Goal: Task Accomplishment & Management: Manage account settings

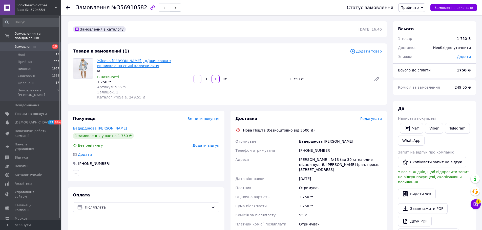
click at [117, 63] on link "Жіноча [PERSON_NAME] , дДжинсовка з вишивкою на спині колоски синя" at bounding box center [134, 63] width 74 height 9
click at [373, 118] on span "Редагувати" at bounding box center [370, 119] width 21 height 4
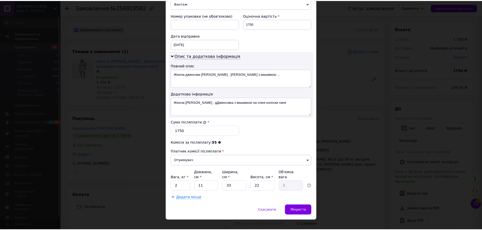
scroll to position [223, 0]
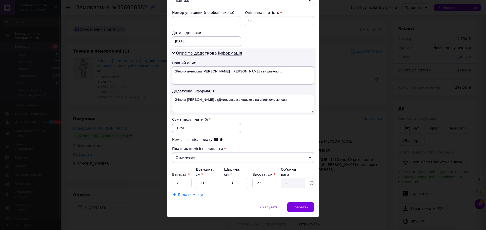
click at [179, 128] on input "1750" at bounding box center [206, 128] width 69 height 10
type input "1650"
click at [302, 208] on div "Скасувати   Зберегти" at bounding box center [243, 210] width 152 height 15
click at [302, 206] on span "Зберегти" at bounding box center [300, 208] width 16 height 4
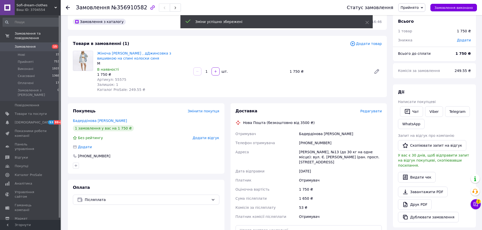
scroll to position [76, 0]
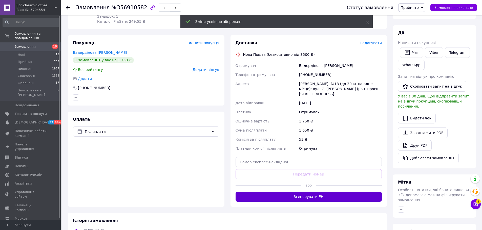
click at [318, 197] on button "Згенерувати ЕН" at bounding box center [308, 197] width 146 height 10
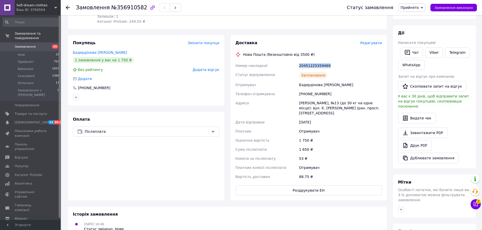
drag, startPoint x: 298, startPoint y: 67, endPoint x: 329, endPoint y: 68, distance: 30.6
click at [329, 68] on div "20451225359469" at bounding box center [340, 65] width 85 height 9
copy div "20451225359469"
click at [51, 46] on link "Замовлення 15" at bounding box center [31, 46] width 62 height 9
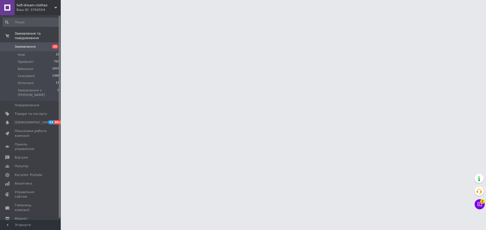
click at [47, 45] on span "15" at bounding box center [54, 47] width 14 height 5
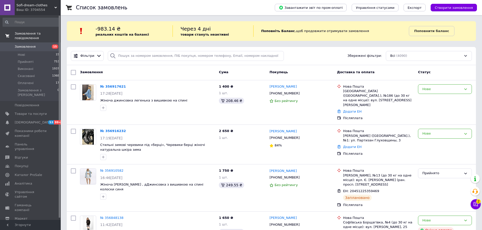
click at [25, 34] on span "Замовлення та повідомлення" at bounding box center [38, 35] width 46 height 9
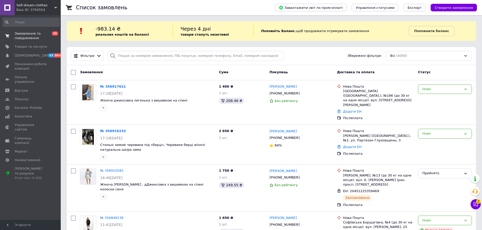
click at [26, 36] on span "Замовлення та повідомлення" at bounding box center [31, 35] width 32 height 9
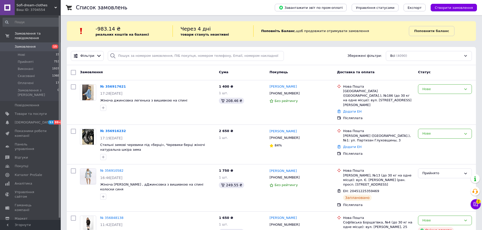
click at [27, 45] on span "Замовлення" at bounding box center [25, 47] width 21 height 5
click at [433, 32] on b "Поповнити баланс" at bounding box center [431, 31] width 35 height 4
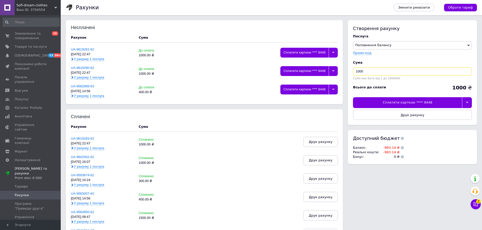
drag, startPoint x: 362, startPoint y: 71, endPoint x: 345, endPoint y: 71, distance: 16.4
click at [345, 71] on div "Створення рахунку Послуга Поповнення балансу Premium-дизайн Промо-код Cума 1000…" at bounding box center [410, 94] width 131 height 149
type input "600"
click at [466, 106] on div at bounding box center [467, 102] width 10 height 11
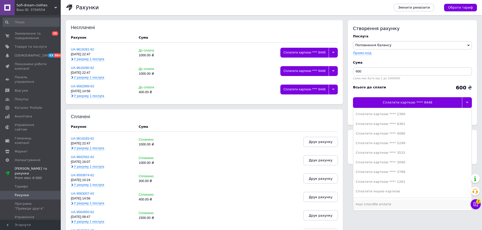
click at [374, 204] on div "Інші способи оплати" at bounding box center [412, 204] width 113 height 5
